Goal: Find specific page/section: Find specific page/section

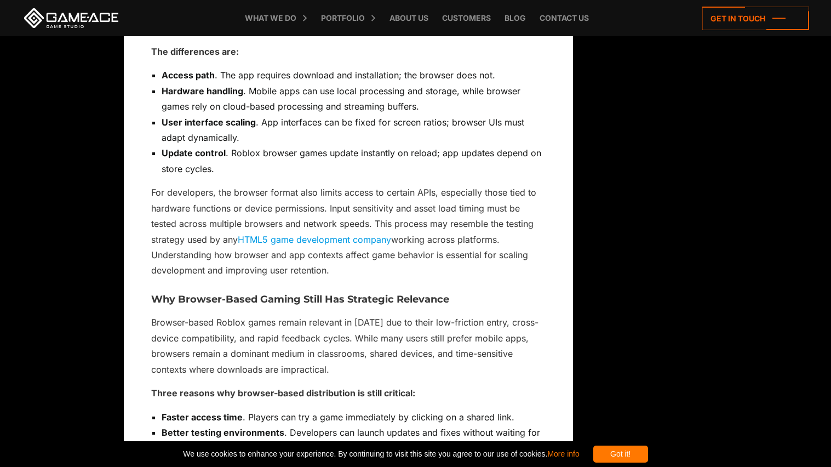
scroll to position [1556, 0]
click at [340, 237] on link "HTML5 game development company" at bounding box center [314, 238] width 153 height 11
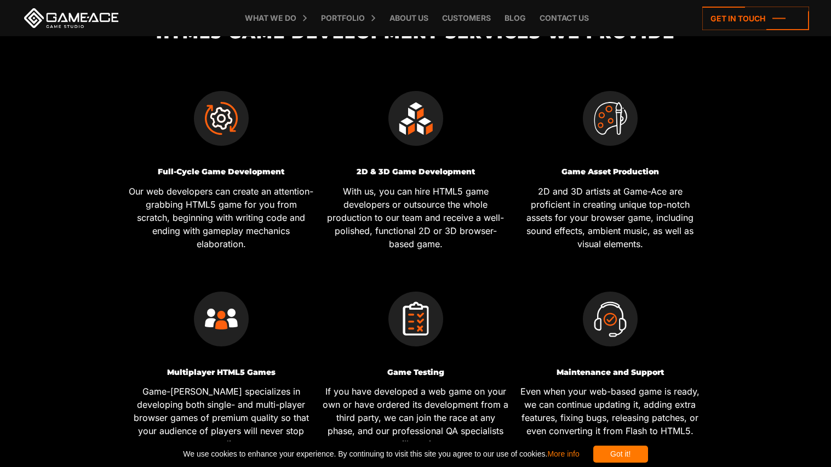
scroll to position [371, 0]
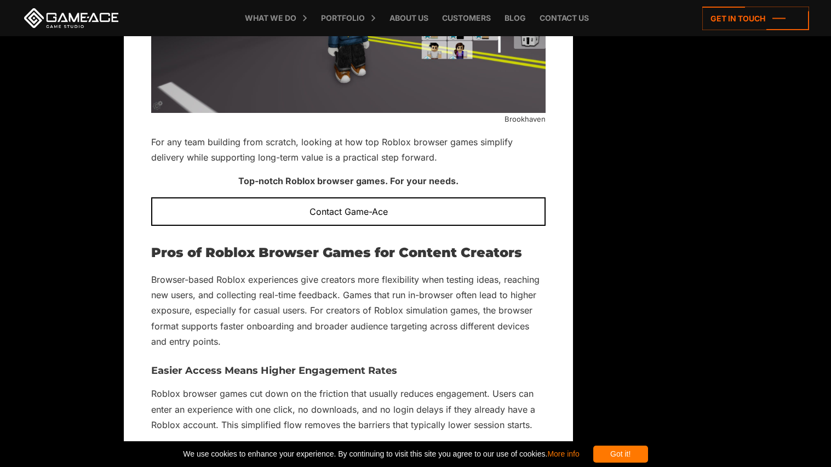
scroll to position [3537, 0]
